Goal: Task Accomplishment & Management: Complete application form

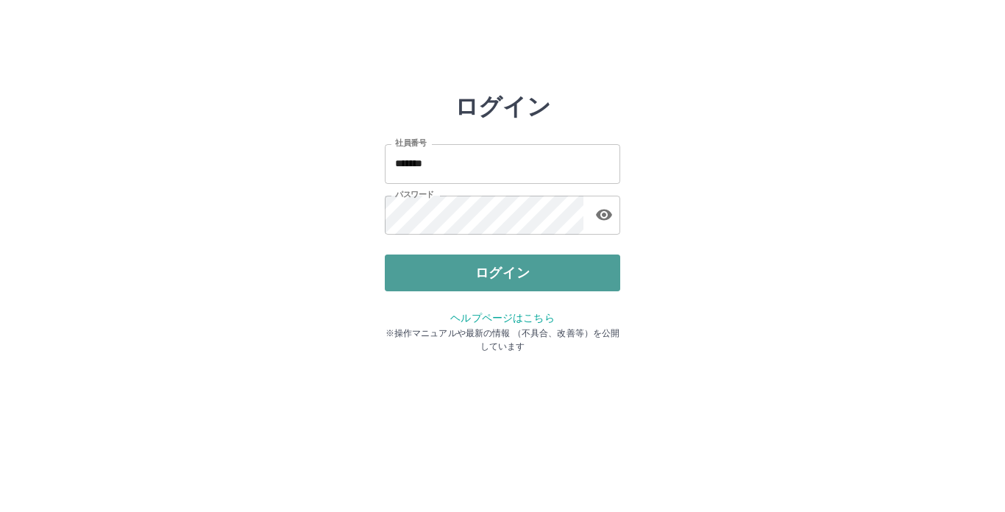
click at [505, 260] on button "ログイン" at bounding box center [502, 272] width 235 height 37
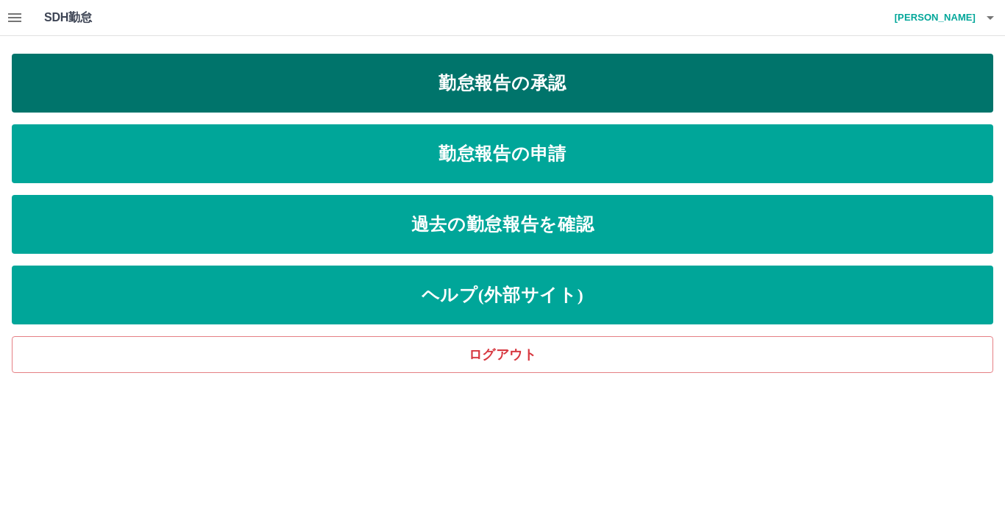
click at [568, 88] on link "勤怠報告の承認" at bounding box center [502, 83] width 981 height 59
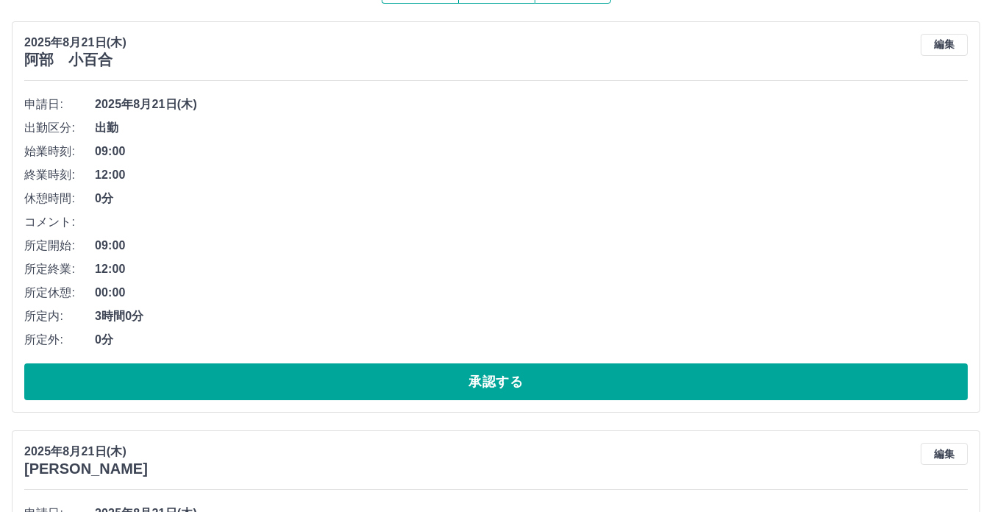
scroll to position [154, 0]
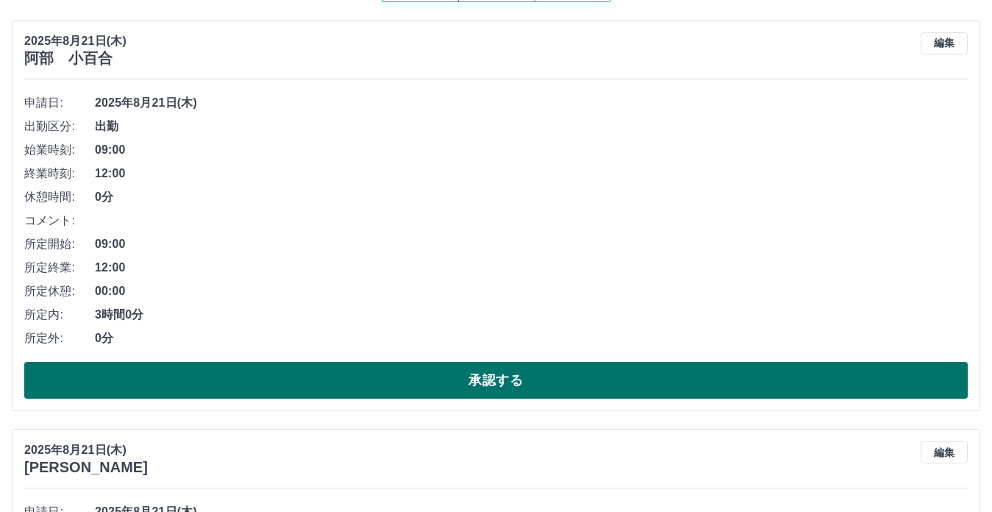
click at [469, 377] on button "承認する" at bounding box center [496, 380] width 944 height 37
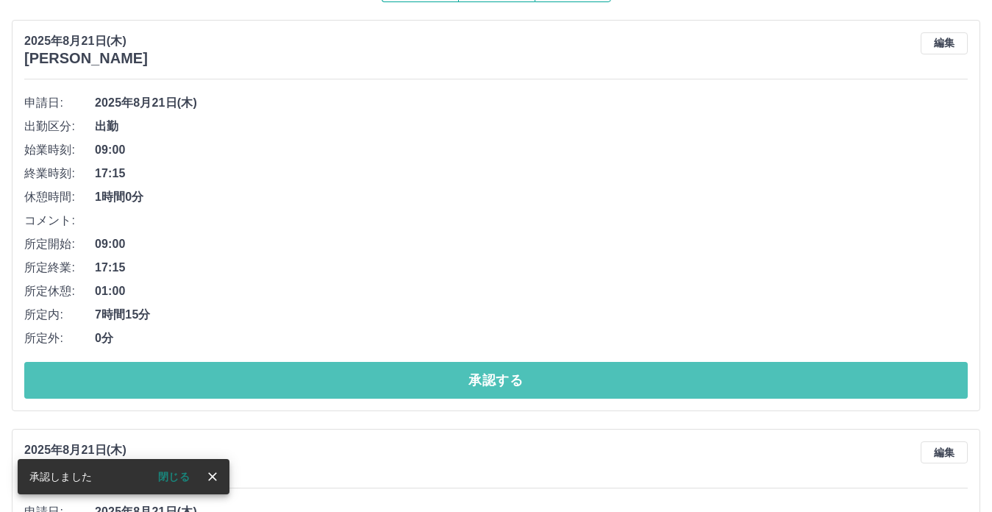
click at [474, 375] on button "承認する" at bounding box center [496, 380] width 944 height 37
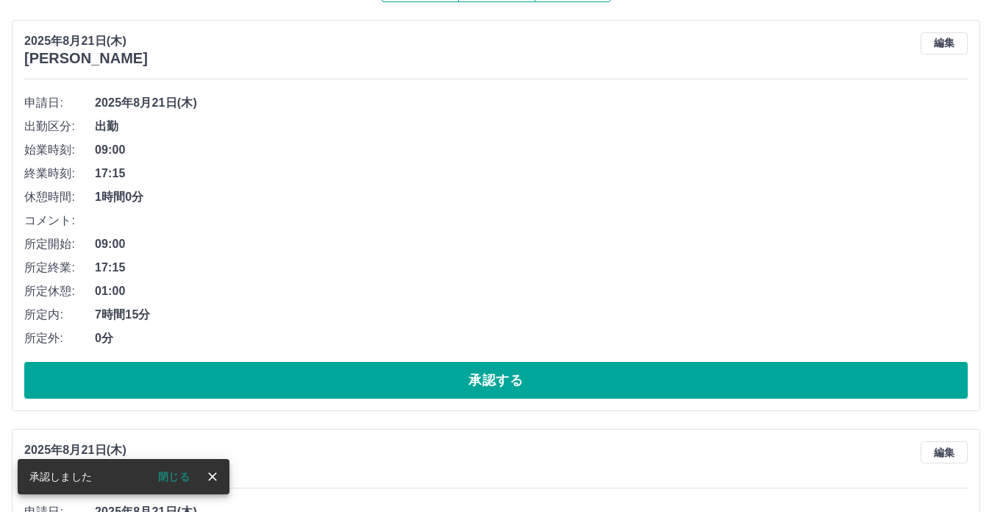
click at [474, 375] on button "承認する" at bounding box center [496, 380] width 944 height 37
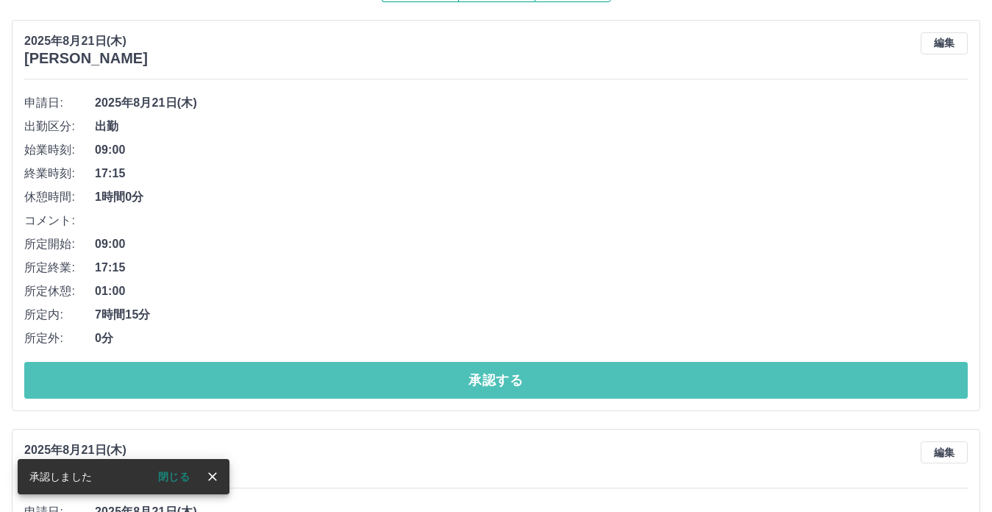
click at [474, 375] on button "承認する" at bounding box center [496, 380] width 944 height 37
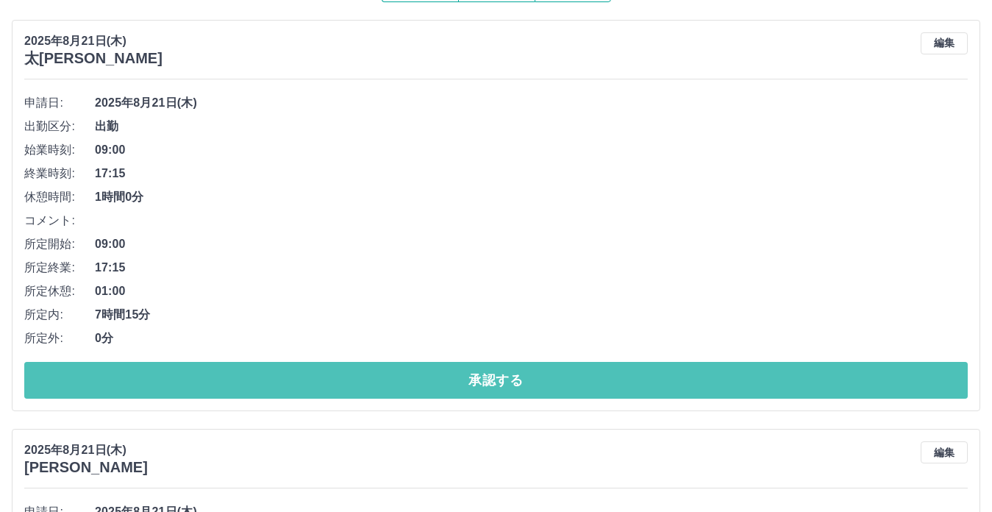
click at [474, 375] on button "承認する" at bounding box center [496, 380] width 944 height 37
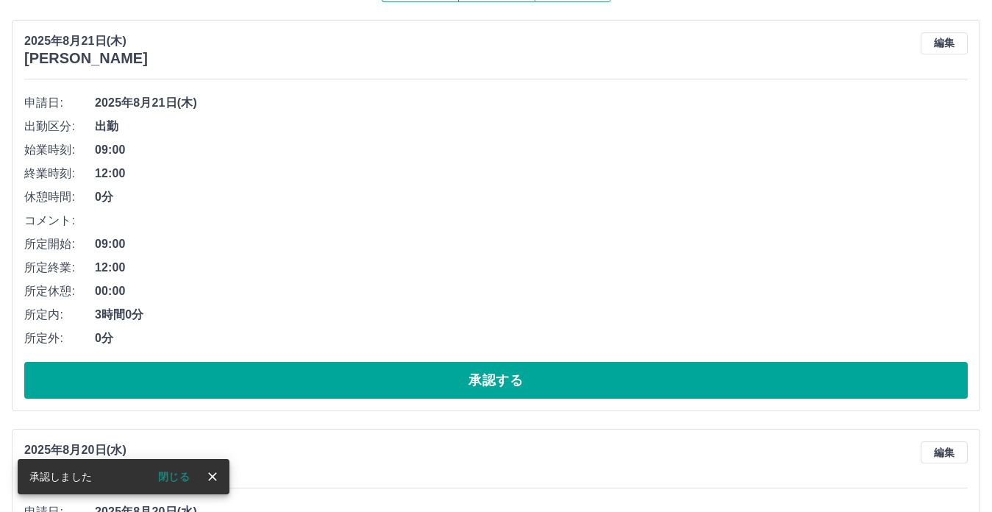
click at [474, 375] on button "承認する" at bounding box center [496, 380] width 944 height 37
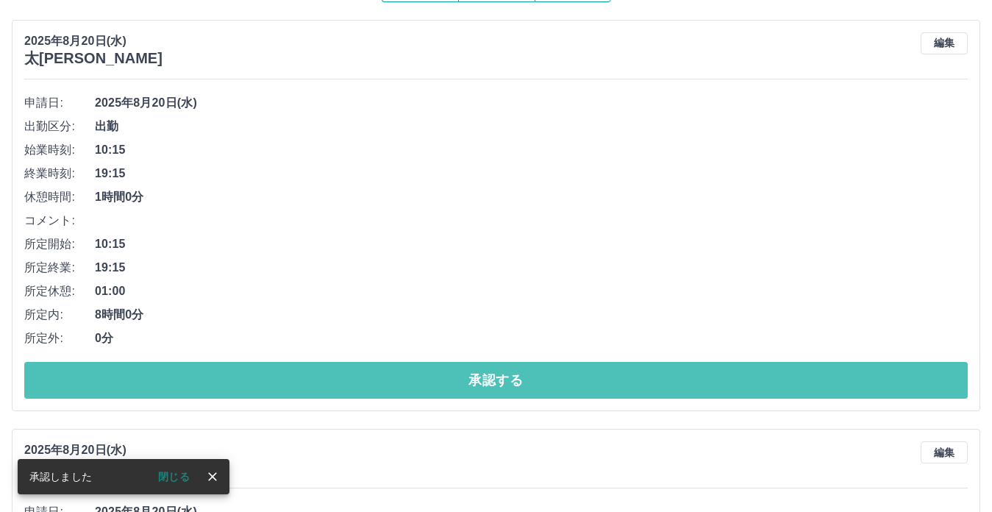
click at [474, 375] on button "承認する" at bounding box center [496, 380] width 944 height 37
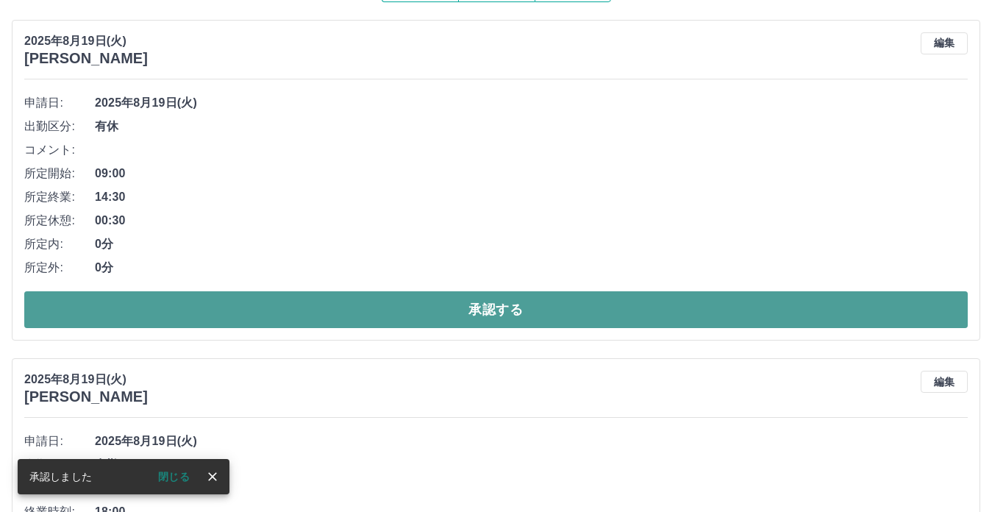
click at [497, 312] on button "承認する" at bounding box center [496, 309] width 944 height 37
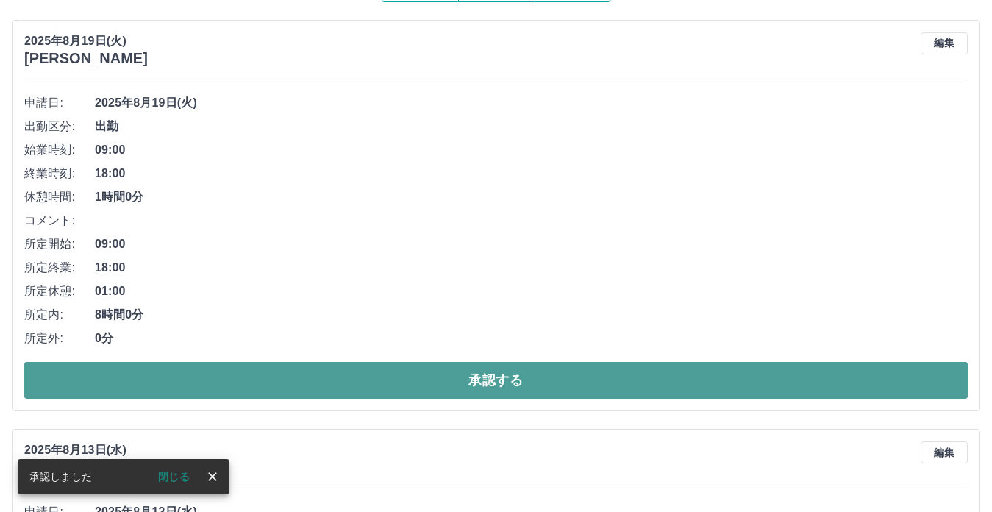
click at [487, 382] on button "承認する" at bounding box center [496, 380] width 944 height 37
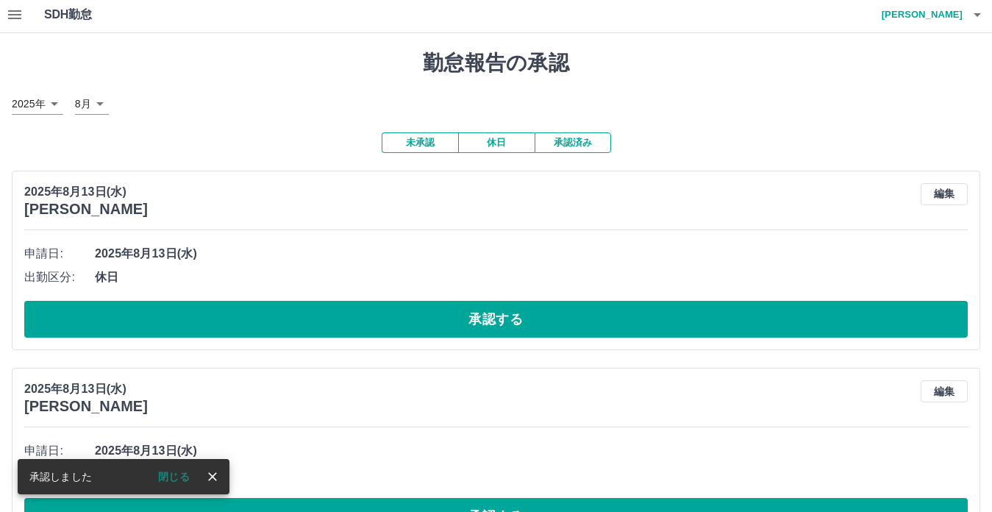
scroll to position [0, 0]
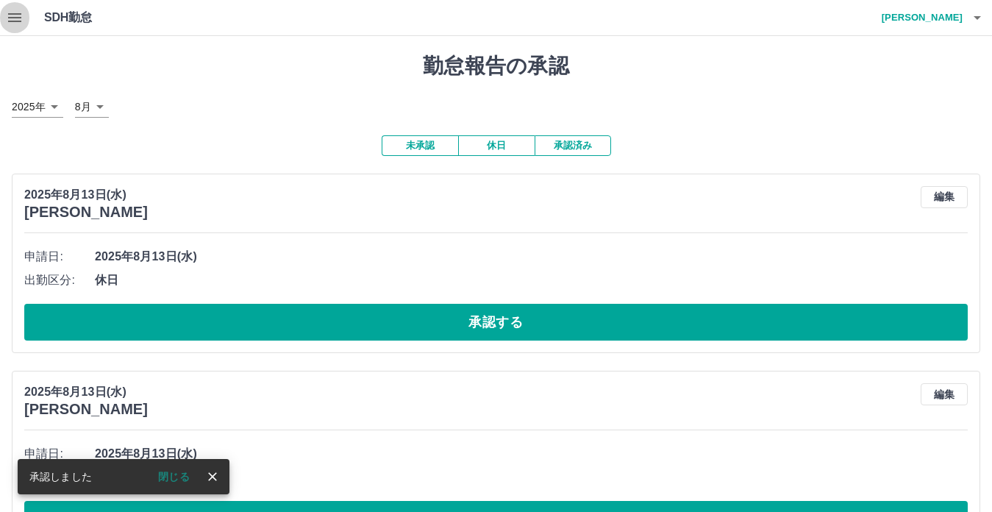
click at [14, 21] on icon "button" at bounding box center [14, 17] width 13 height 9
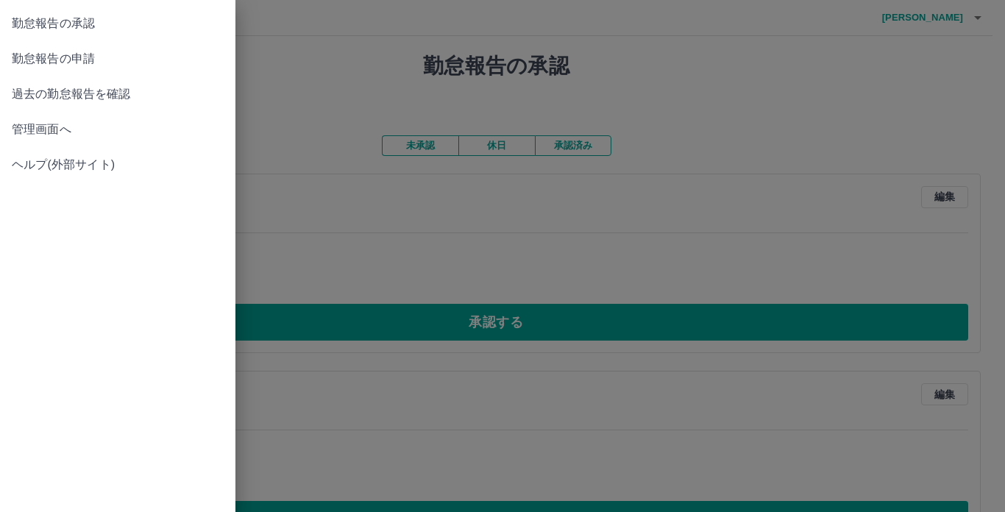
click at [17, 49] on link "勤怠報告の申請" at bounding box center [117, 58] width 235 height 35
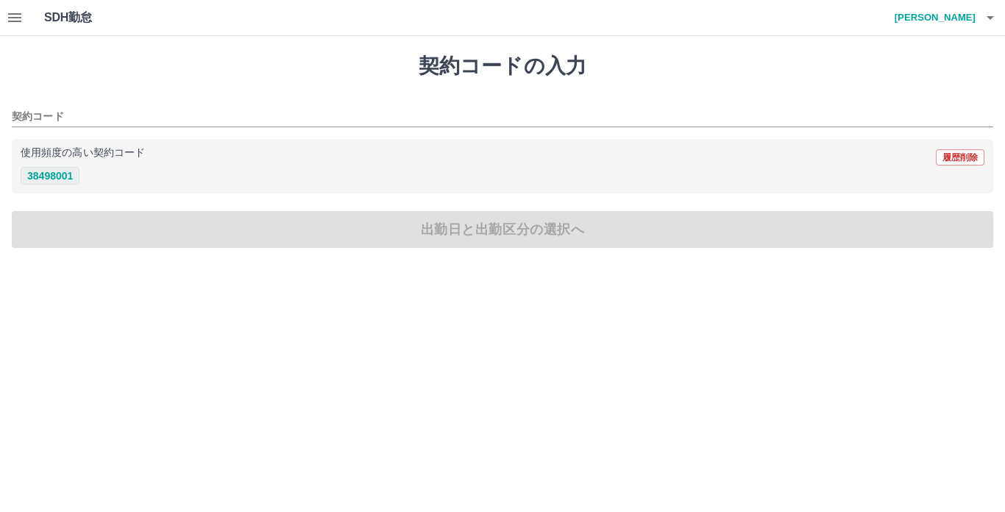
click at [35, 178] on button "38498001" at bounding box center [50, 176] width 59 height 18
type input "********"
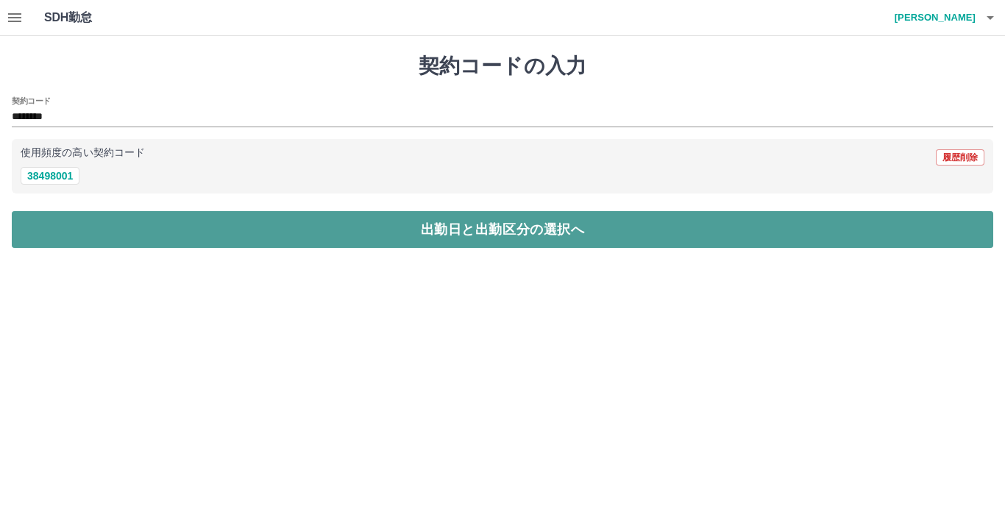
click at [452, 242] on button "出勤日と出勤区分の選択へ" at bounding box center [502, 229] width 981 height 37
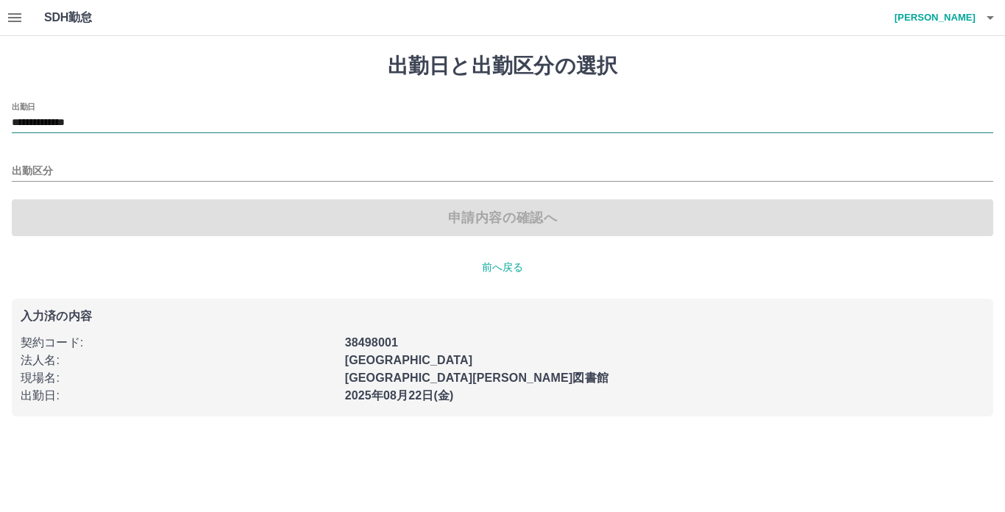
click at [124, 124] on input "**********" at bounding box center [502, 123] width 981 height 18
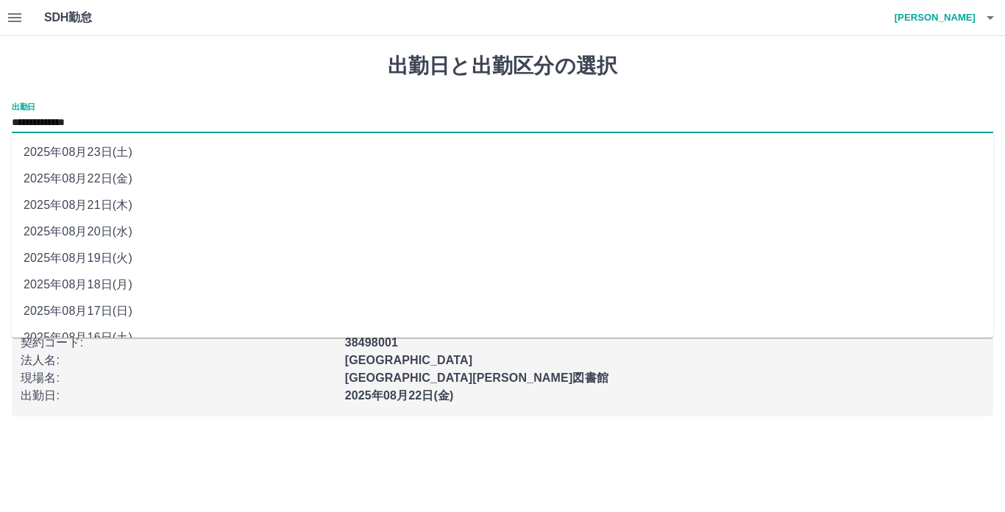
drag, startPoint x: 124, startPoint y: 124, endPoint x: 127, endPoint y: 206, distance: 82.4
click at [127, 206] on li "2025年08月21日(木)" at bounding box center [502, 205] width 981 height 26
type input "**********"
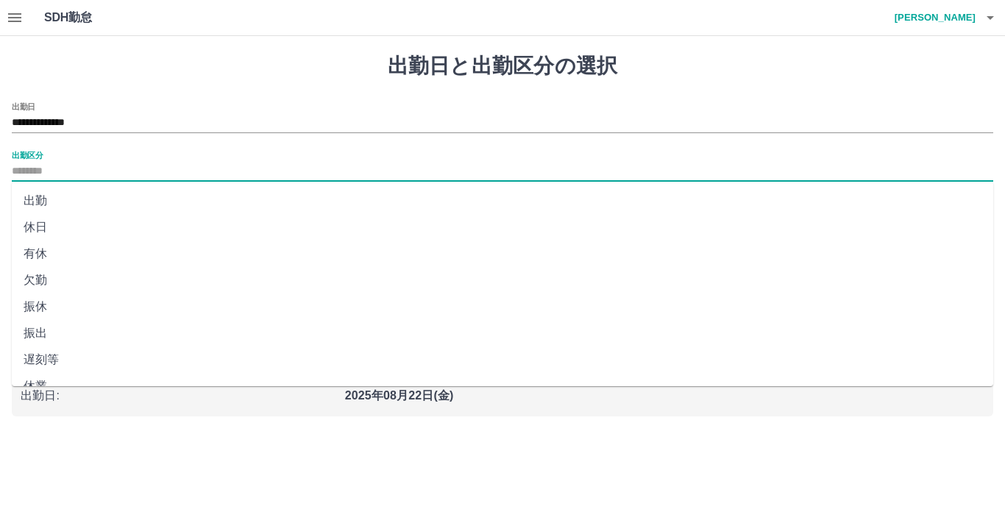
click at [115, 174] on input "出勤区分" at bounding box center [502, 172] width 981 height 18
click at [103, 197] on li "出勤" at bounding box center [502, 201] width 981 height 26
type input "**"
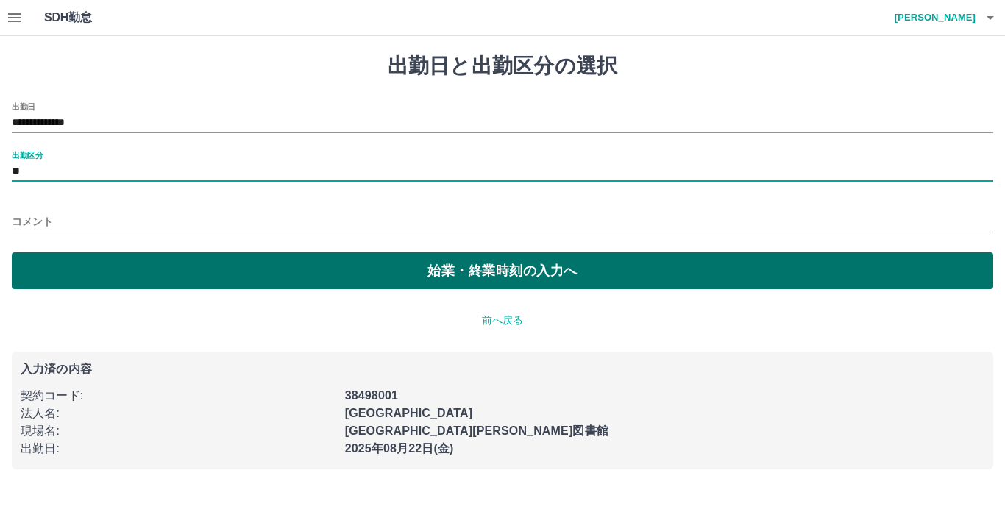
click at [443, 274] on button "始業・終業時刻の入力へ" at bounding box center [502, 270] width 981 height 37
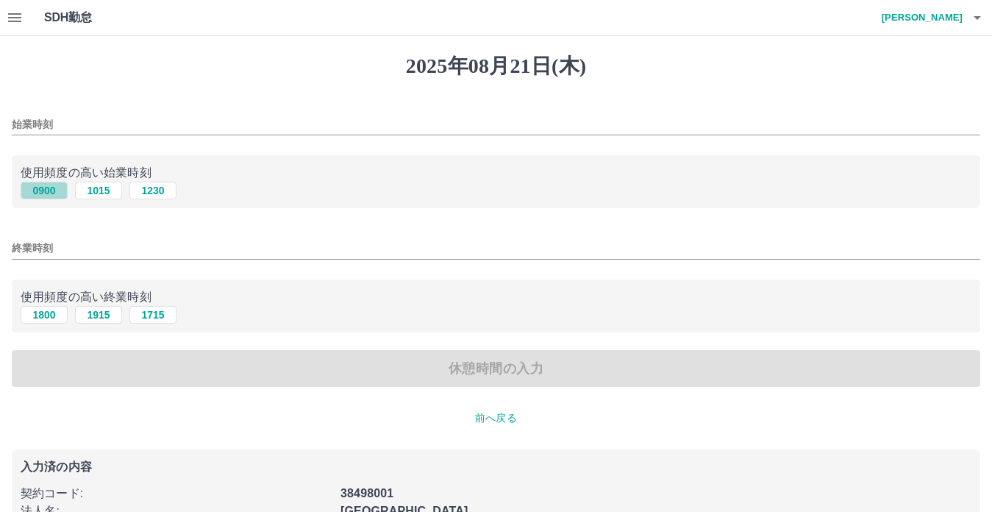
click at [55, 190] on button "0900" at bounding box center [44, 191] width 47 height 18
type input "****"
click at [151, 316] on button "1715" at bounding box center [152, 315] width 47 height 18
type input "****"
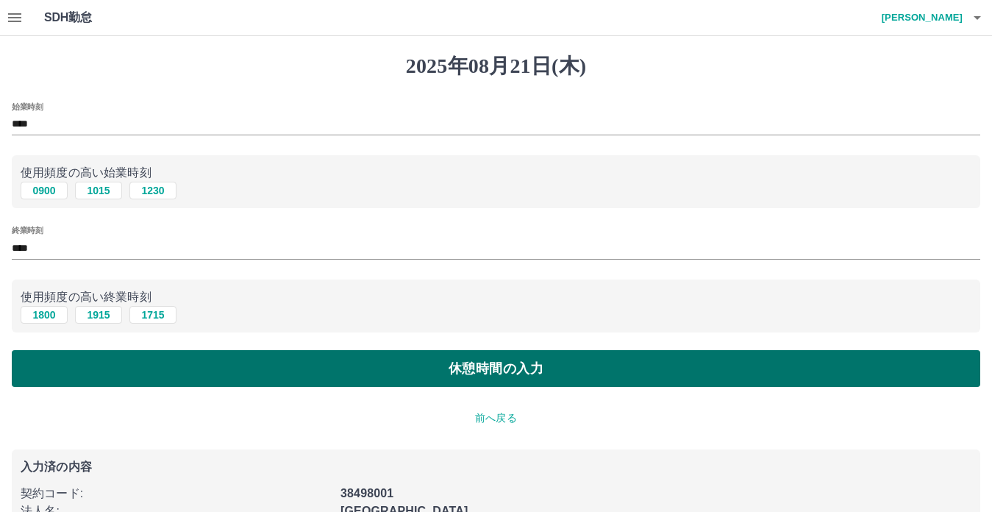
click at [436, 364] on button "休憩時間の入力" at bounding box center [496, 368] width 969 height 37
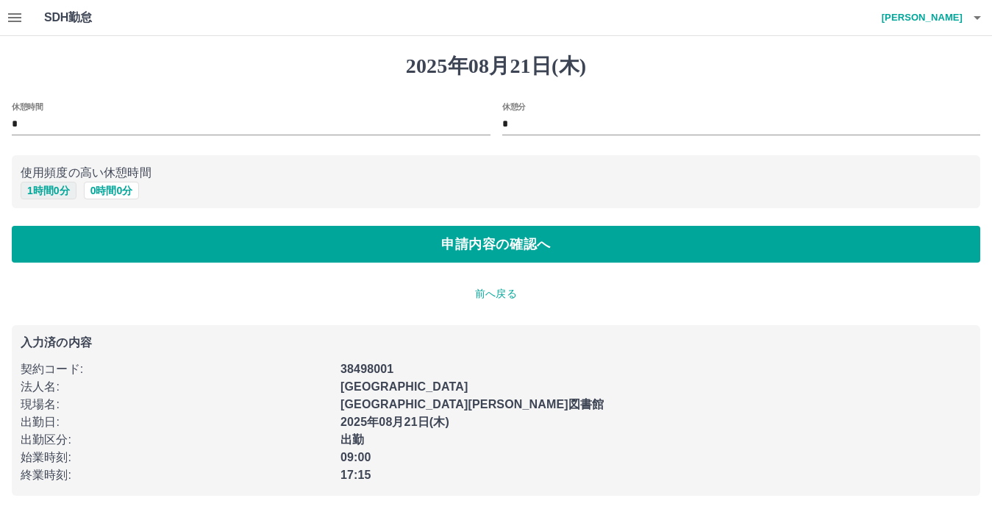
click at [49, 190] on button "1 時間 0 分" at bounding box center [49, 191] width 56 height 18
type input "*"
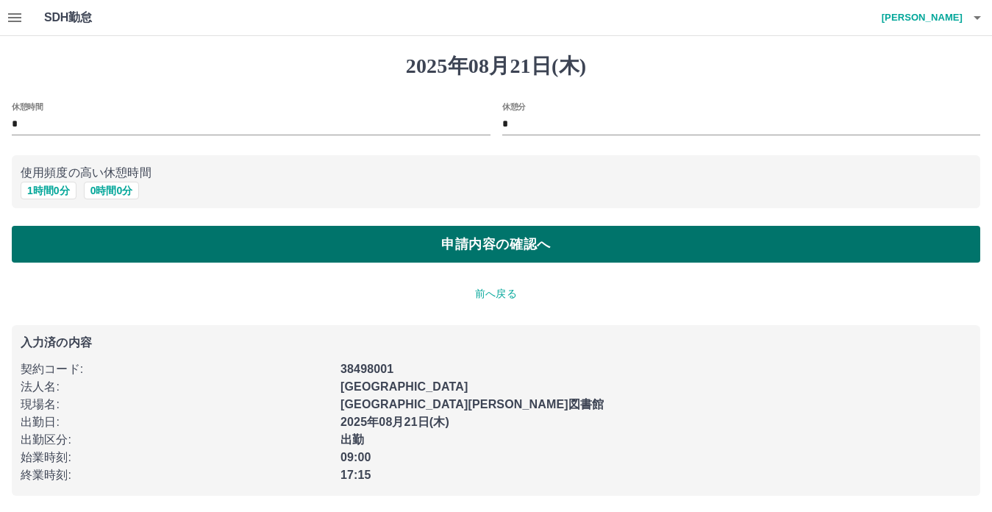
click at [417, 249] on button "申請内容の確認へ" at bounding box center [496, 244] width 969 height 37
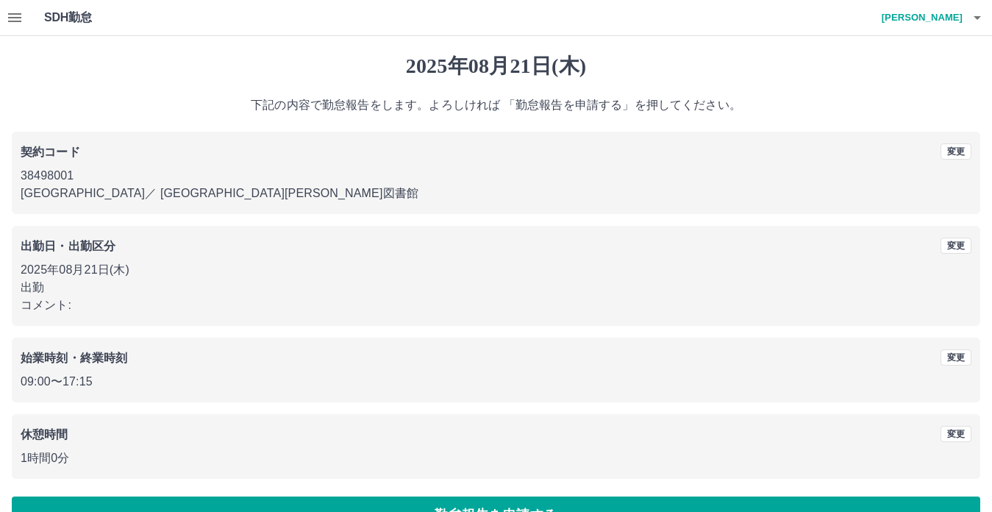
scroll to position [39, 0]
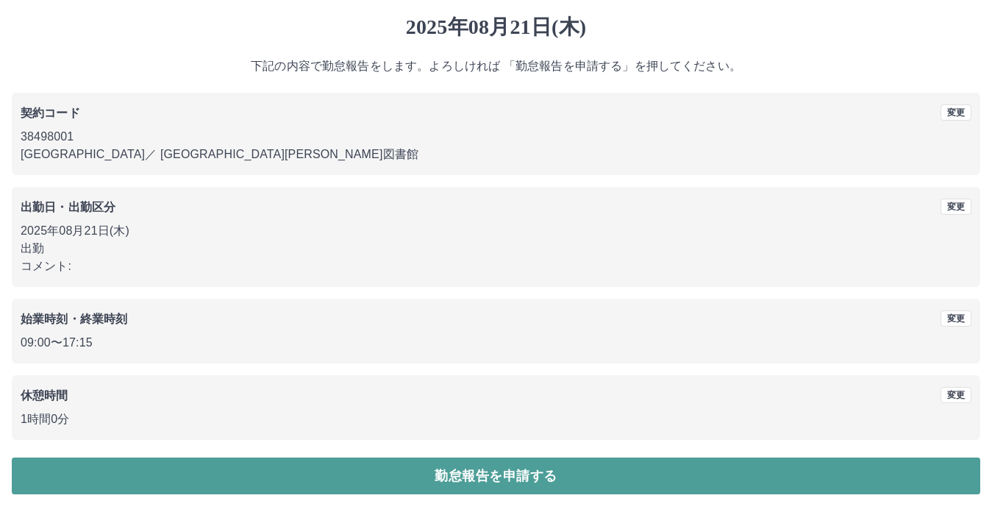
click at [481, 475] on button "勤怠報告を申請する" at bounding box center [496, 475] width 969 height 37
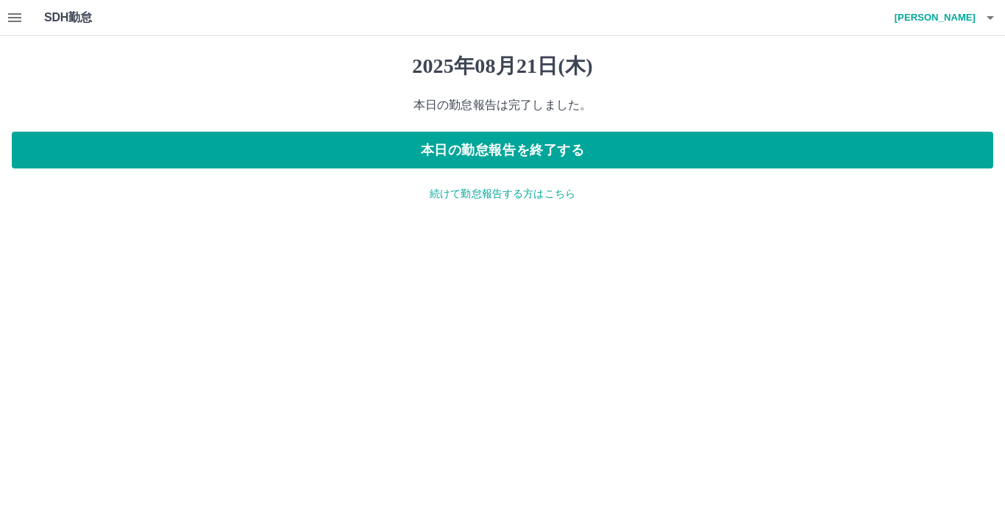
click at [8, 14] on icon "button" at bounding box center [15, 18] width 18 height 18
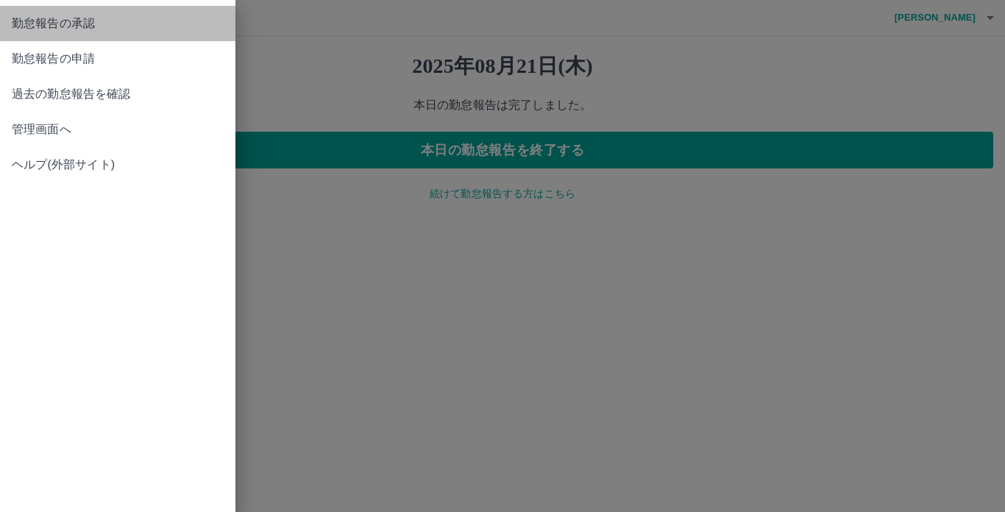
click at [24, 30] on span "勤怠報告の承認" at bounding box center [118, 24] width 212 height 18
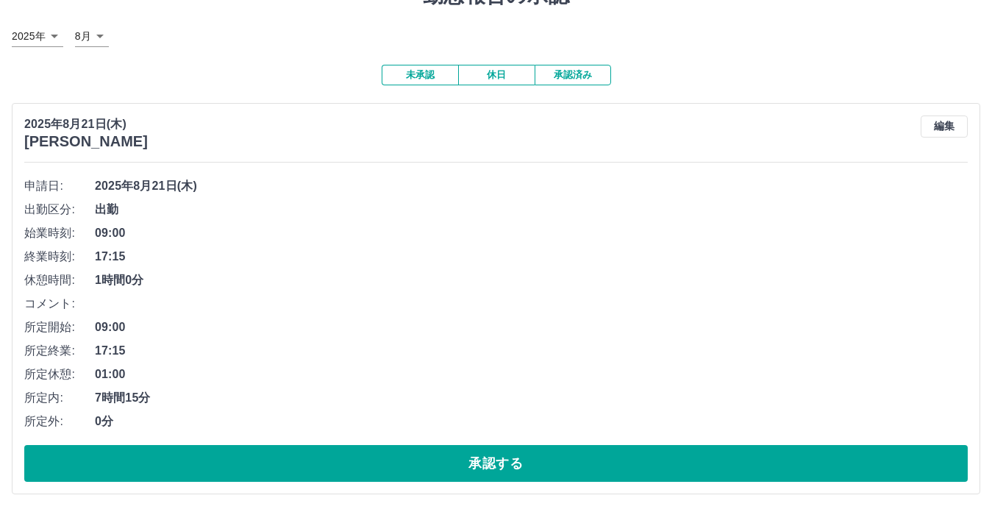
scroll to position [154, 0]
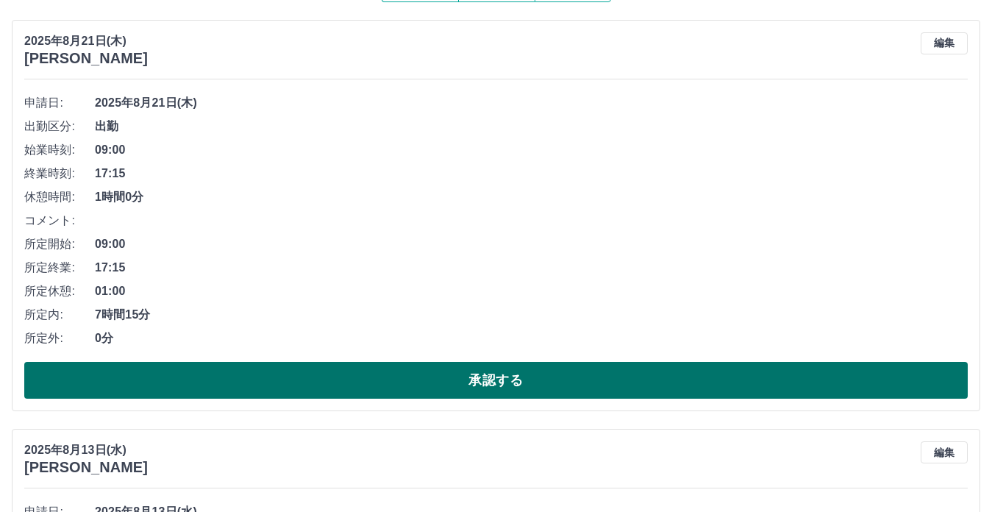
click at [489, 379] on button "承認する" at bounding box center [496, 380] width 944 height 37
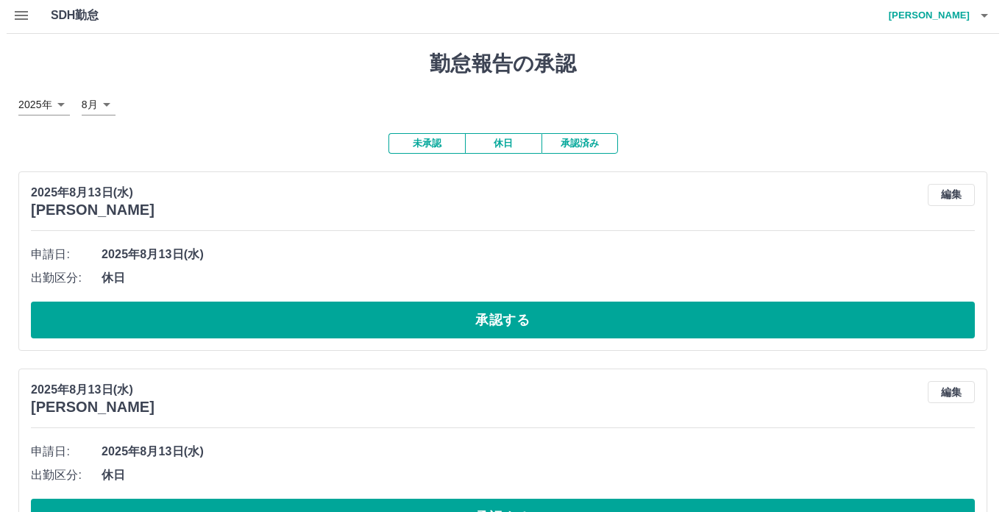
scroll to position [0, 0]
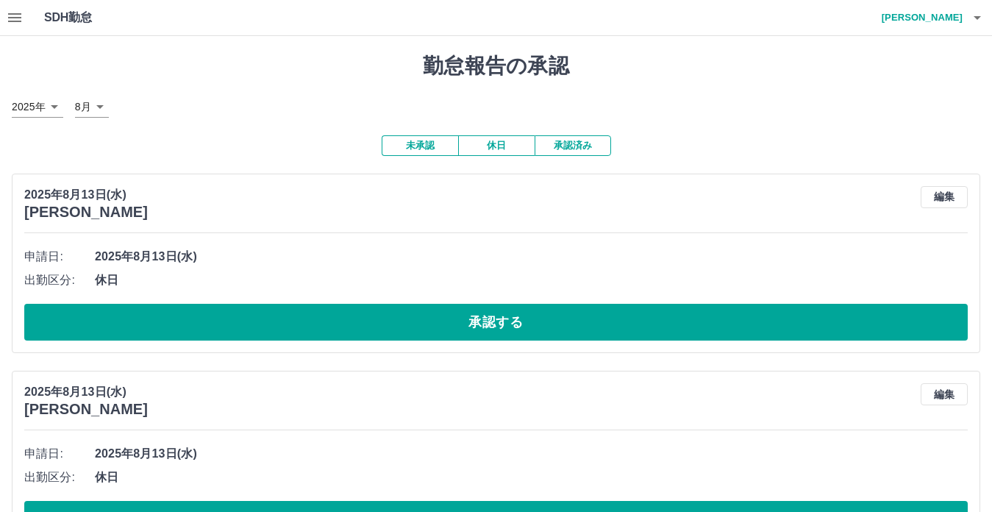
click at [972, 18] on icon "button" at bounding box center [978, 18] width 18 height 18
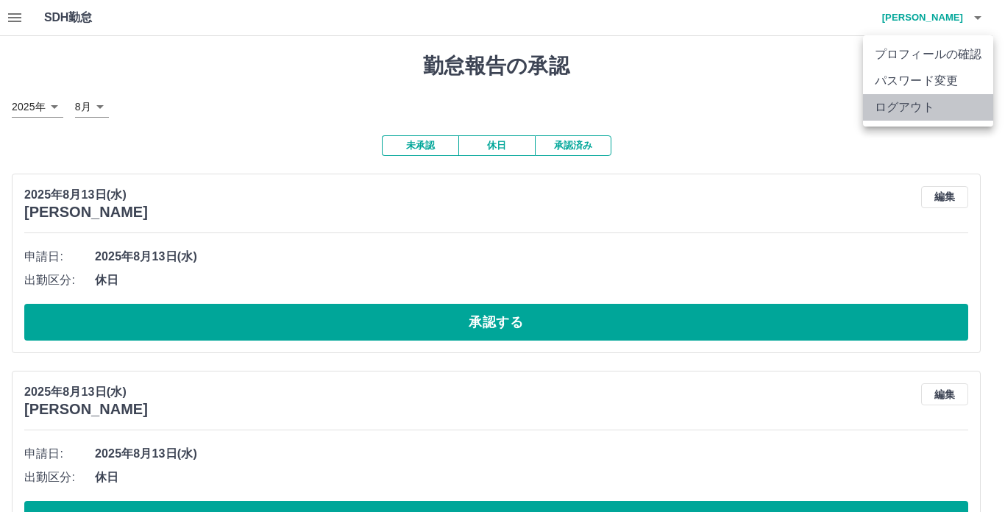
click at [960, 101] on li "ログアウト" at bounding box center [928, 107] width 130 height 26
